Goal: Task Accomplishment & Management: Use online tool/utility

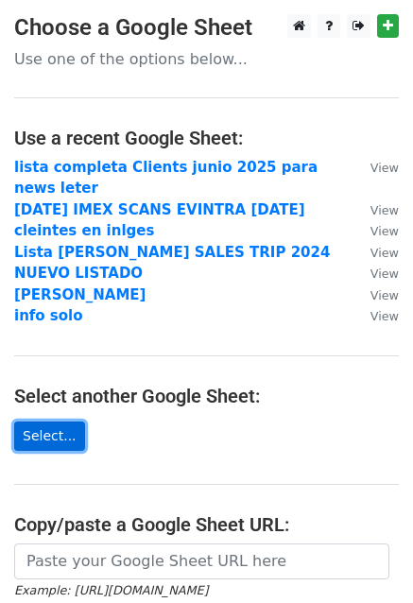
click at [49, 425] on link "Select..." at bounding box center [49, 436] width 71 height 29
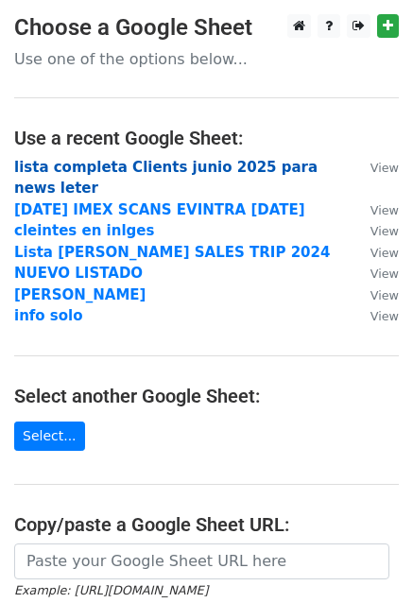
click at [166, 165] on strong "lista completa Clients junio 2025 para news leter" at bounding box center [166, 178] width 304 height 39
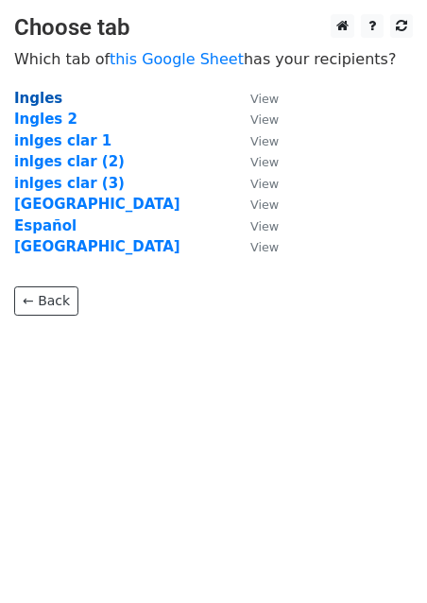
click at [21, 96] on strong "Ingles" at bounding box center [38, 98] width 48 height 17
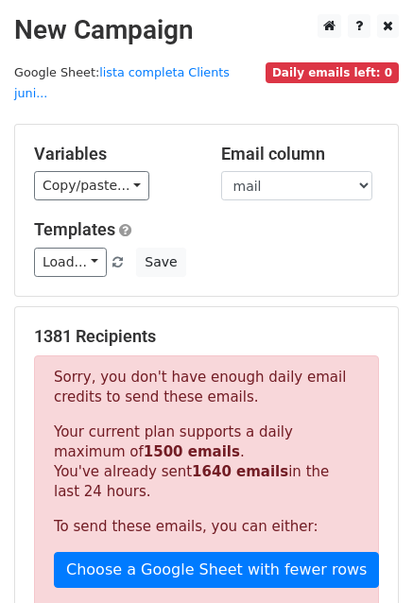
click at [21, 96] on main "New Campaign Daily emails left: 0 Google Sheet: lista completa Clients juni... …" at bounding box center [206, 514] width 413 height 1001
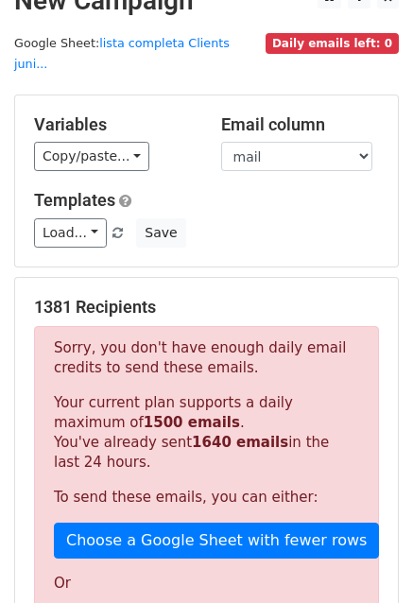
scroll to position [30, 0]
